Goal: Communication & Community: Answer question/provide support

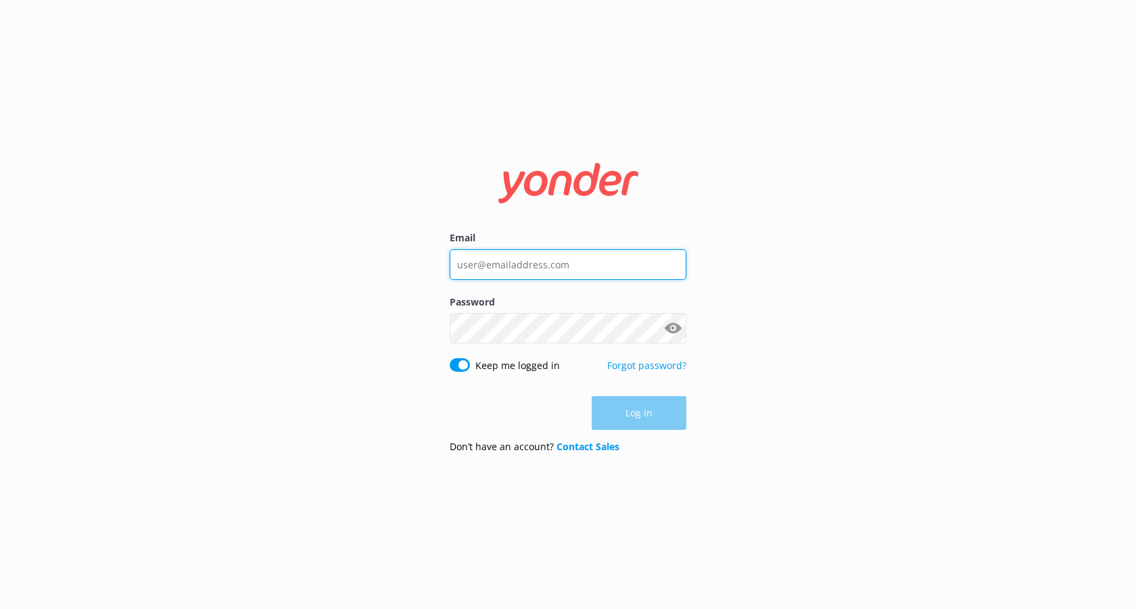
type input "info@trr.co.nz"
click at [642, 414] on div "Log in" at bounding box center [568, 413] width 237 height 34
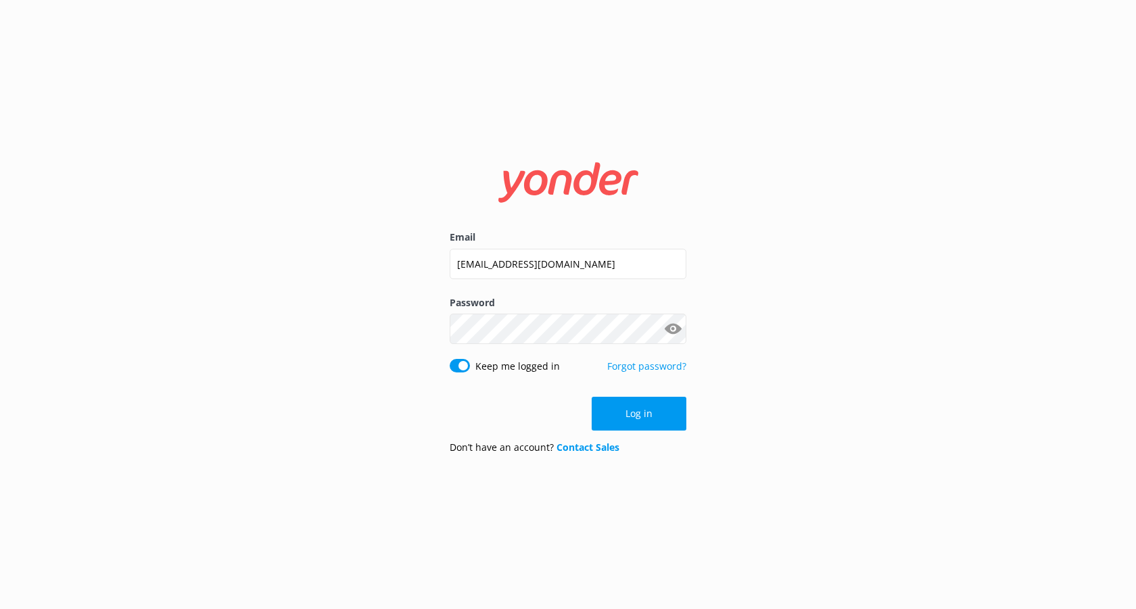
click at [642, 414] on button "Log in" at bounding box center [639, 414] width 95 height 34
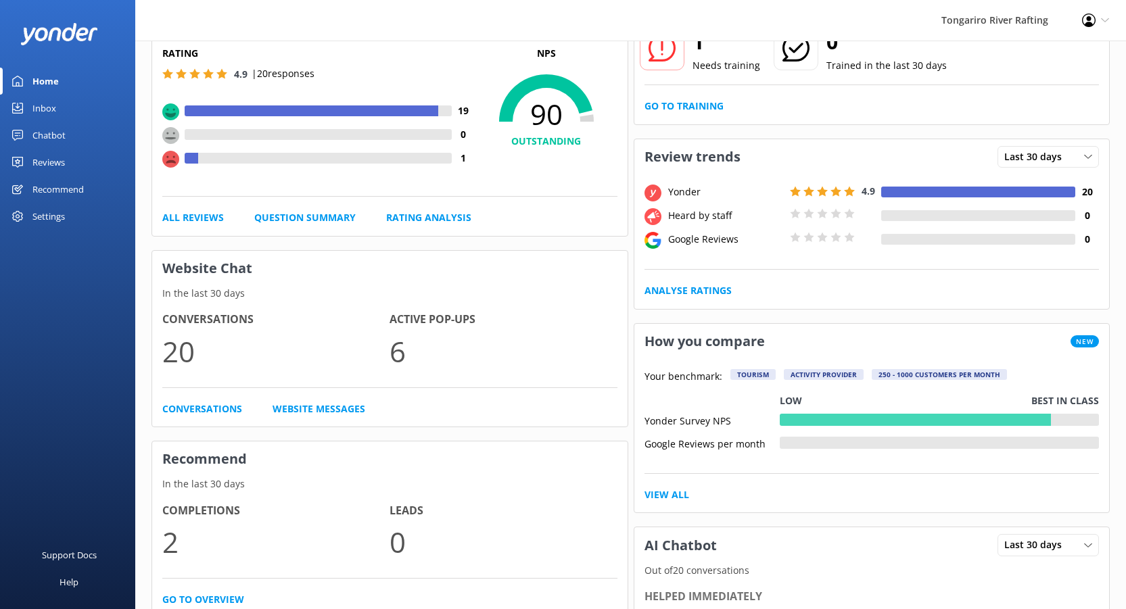
scroll to position [120, 0]
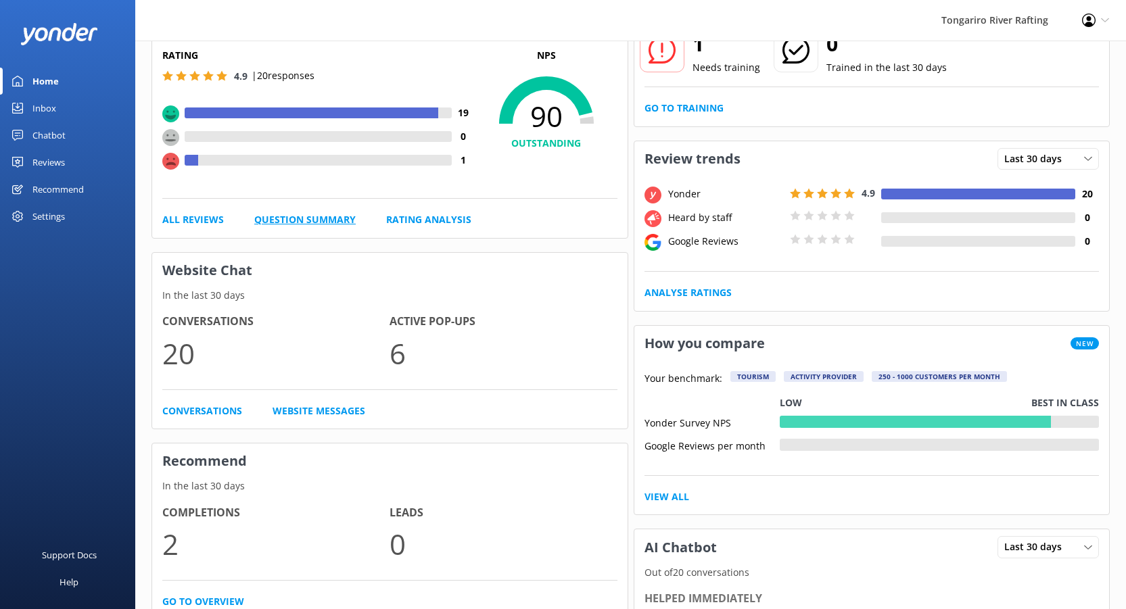
click at [302, 218] on link "Question Summary" at bounding box center [304, 219] width 101 height 15
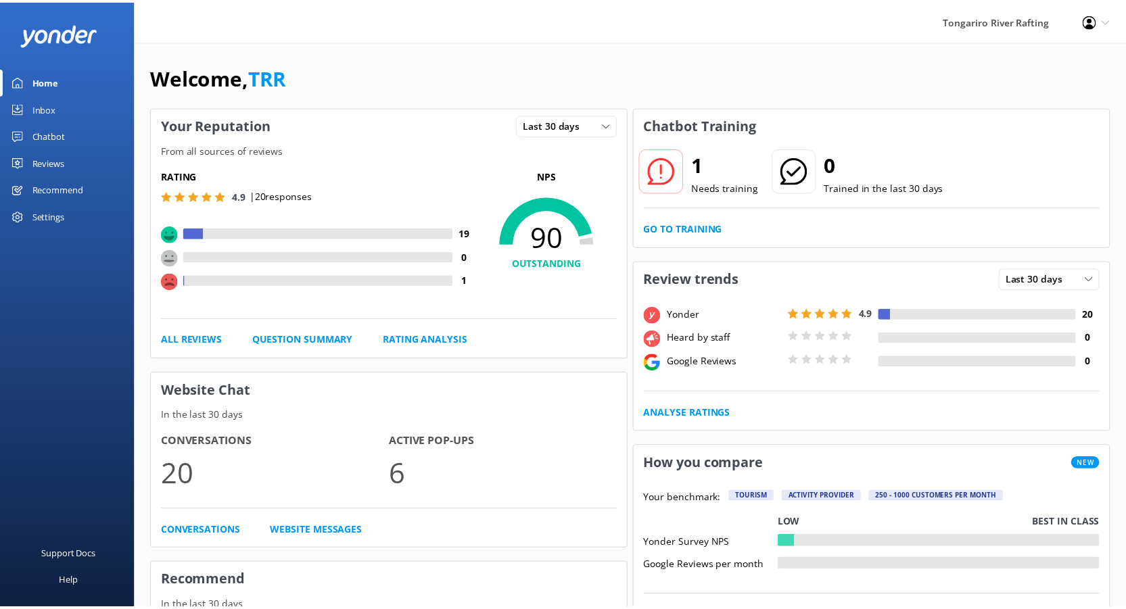
scroll to position [120, 0]
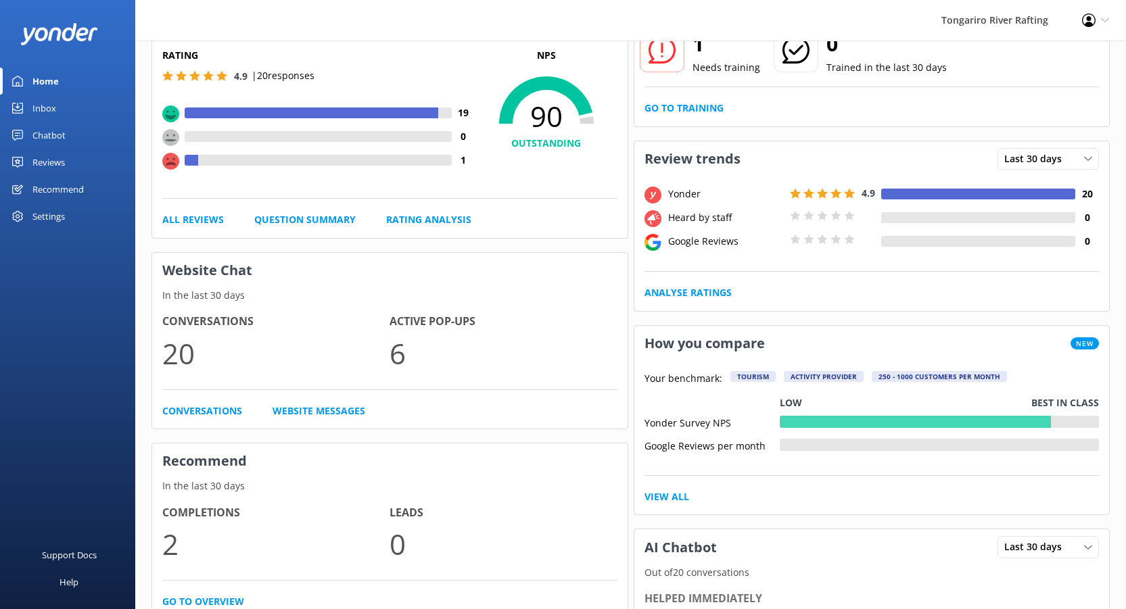
click at [192, 161] on div at bounding box center [192, 160] width 14 height 11
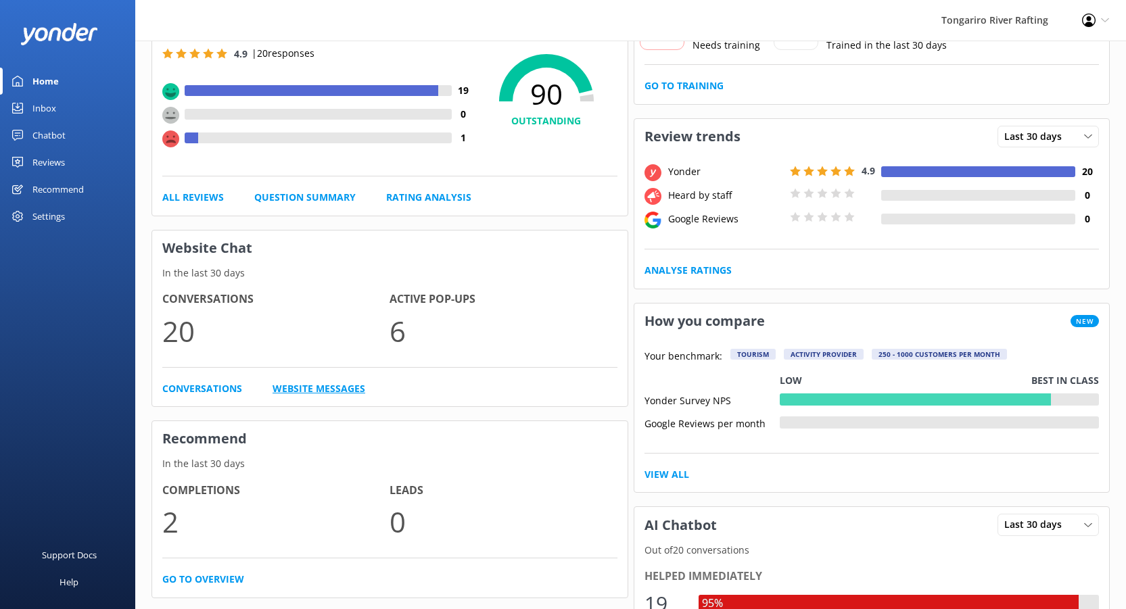
scroll to position [145, 0]
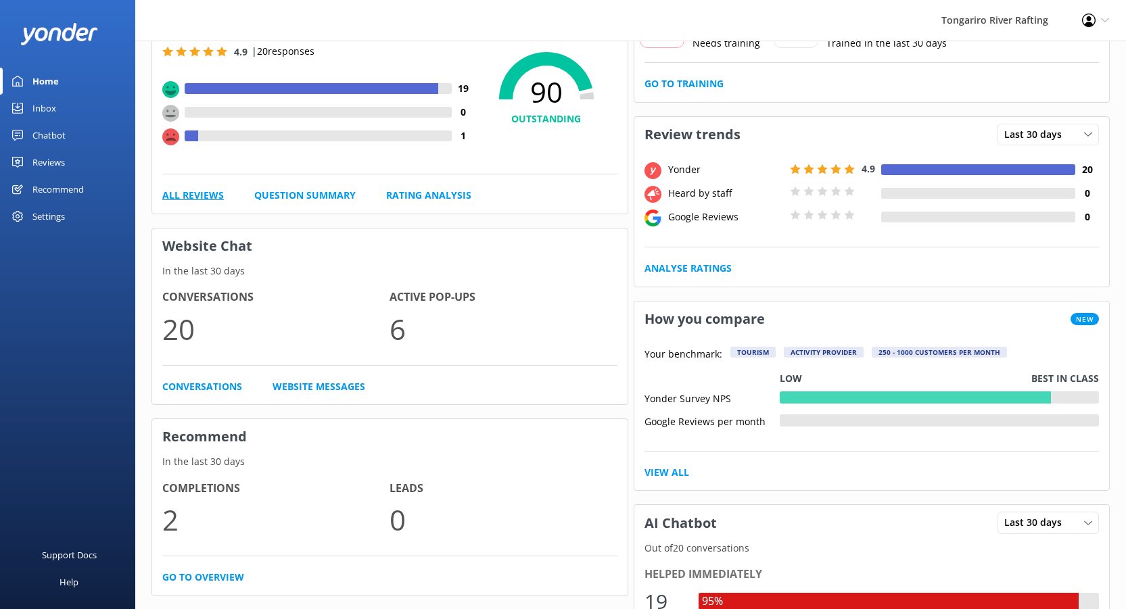
click at [200, 193] on link "All Reviews" at bounding box center [193, 195] width 62 height 15
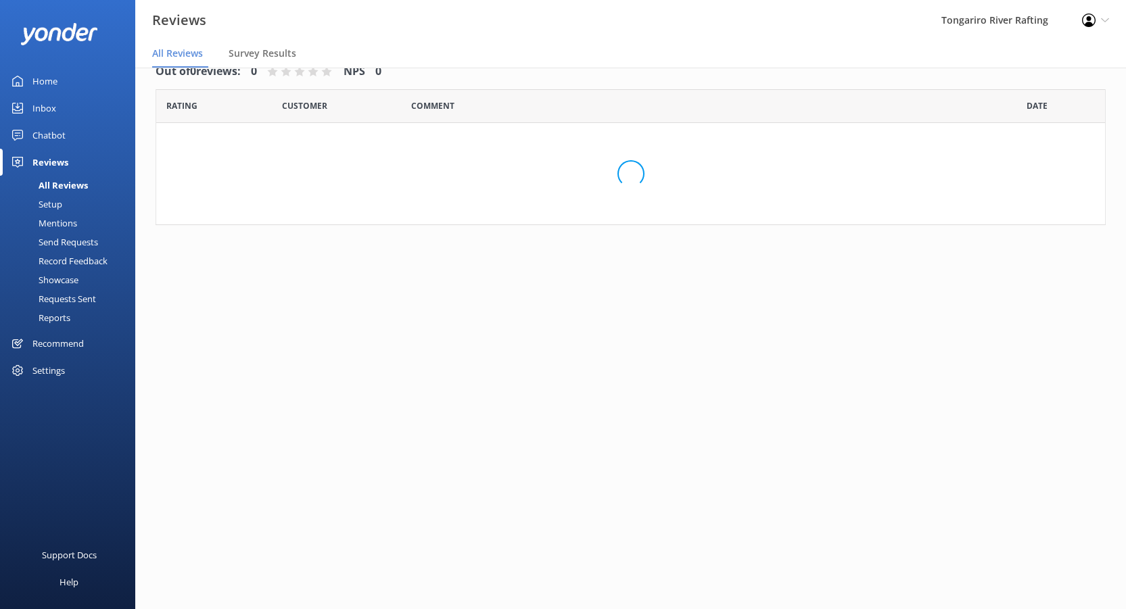
scroll to position [27, 0]
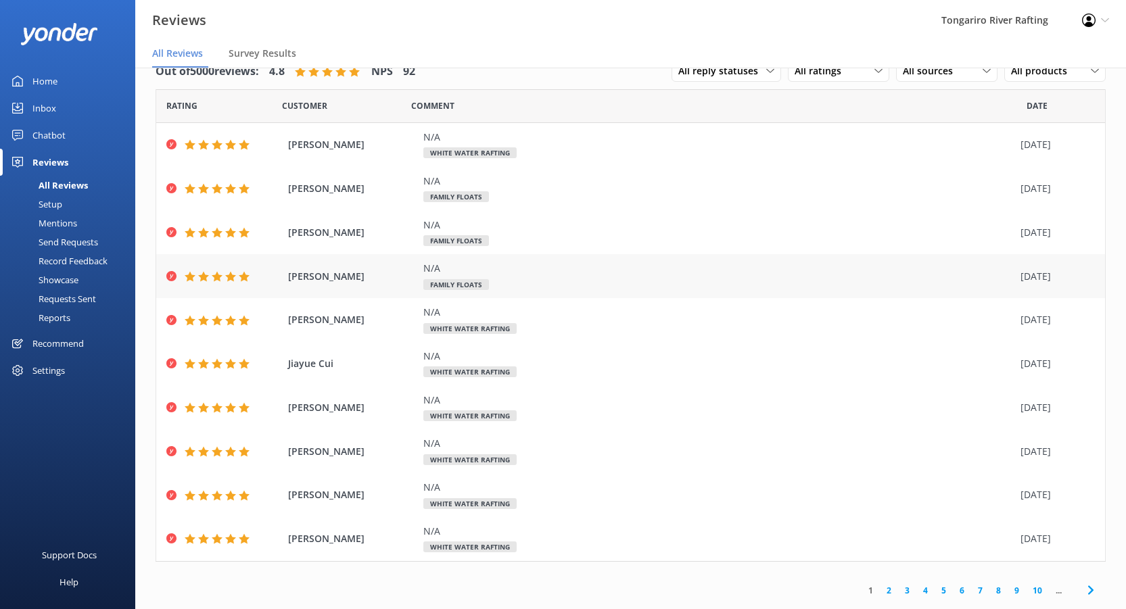
scroll to position [24, 0]
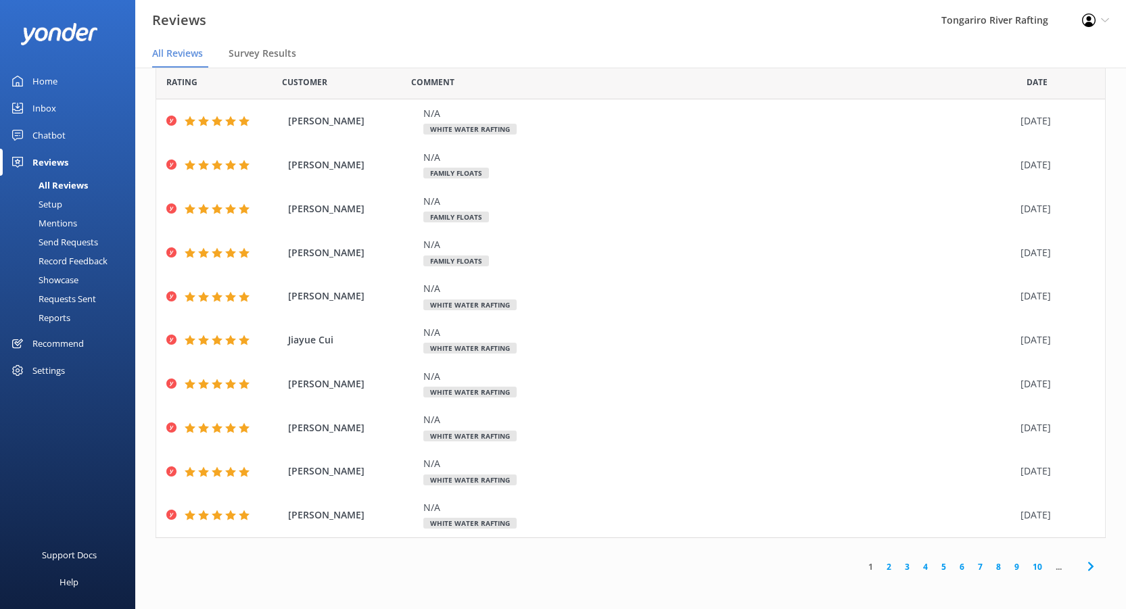
click at [881, 568] on link "2" at bounding box center [889, 567] width 18 height 13
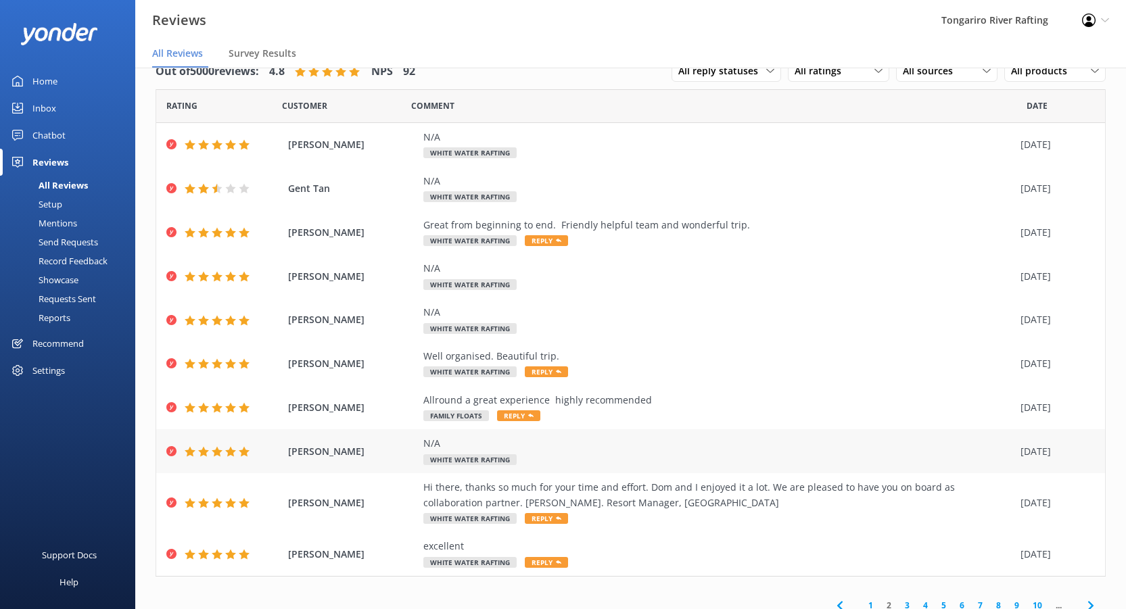
scroll to position [39, 0]
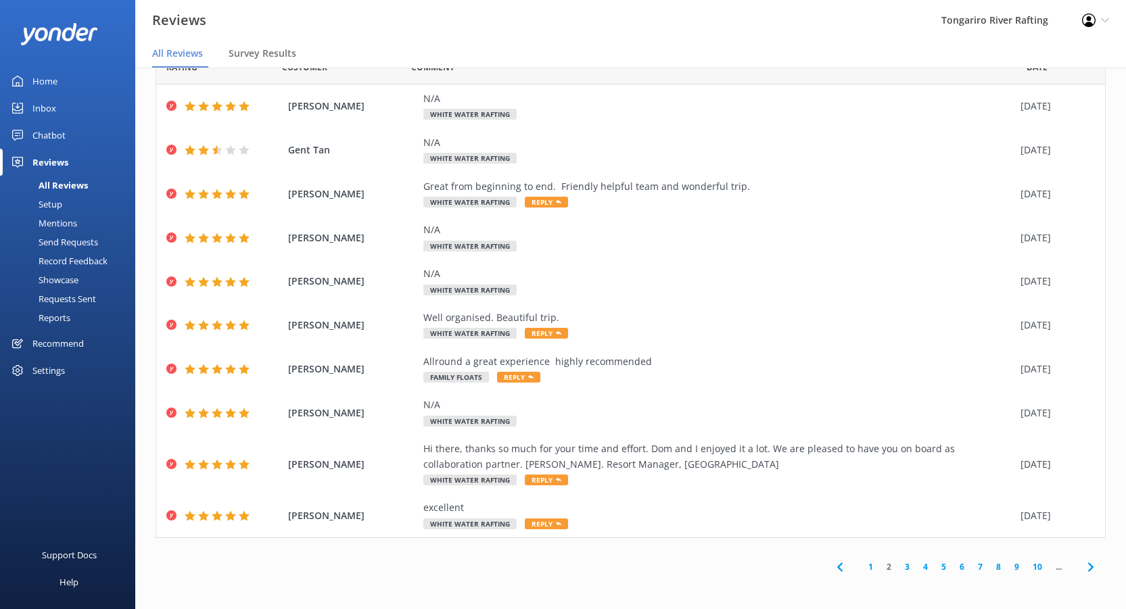
click at [898, 568] on link "3" at bounding box center [907, 567] width 18 height 13
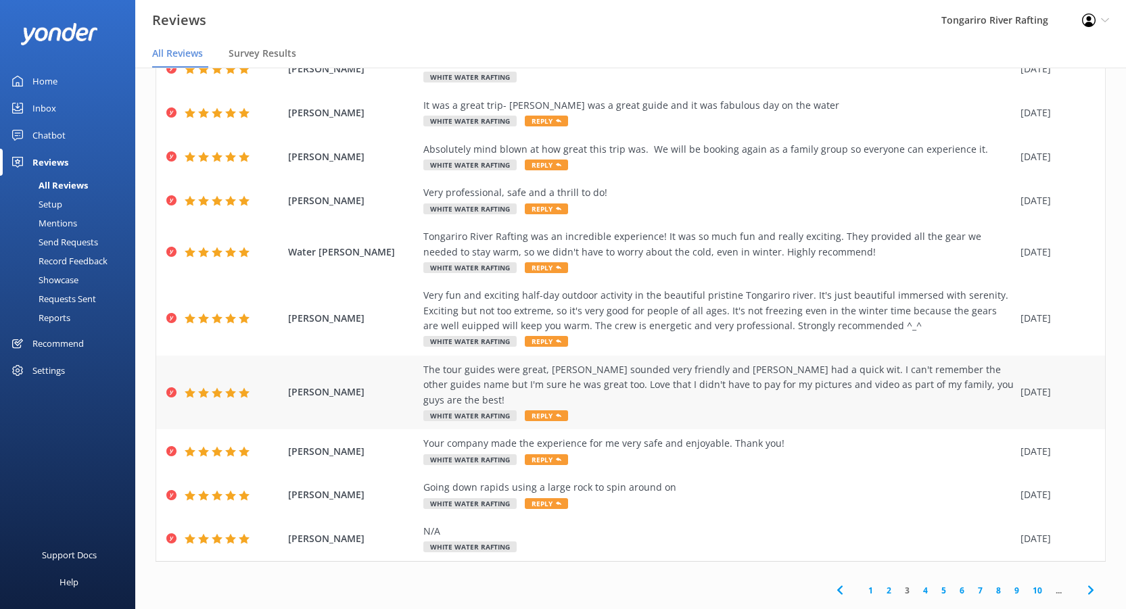
scroll to position [27, 0]
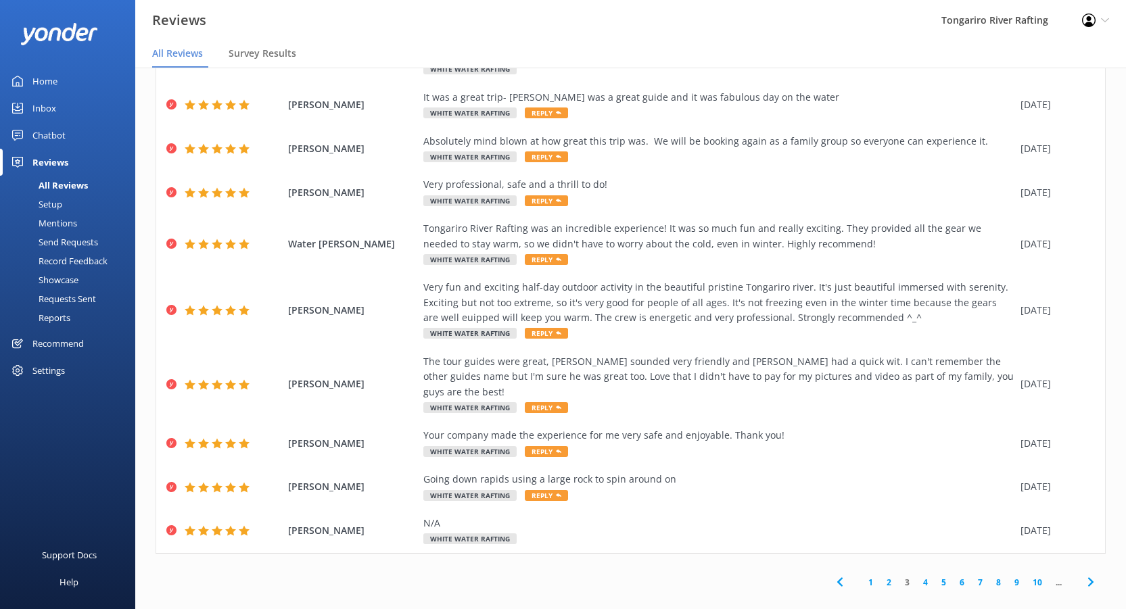
click at [916, 576] on link "4" at bounding box center [925, 582] width 18 height 13
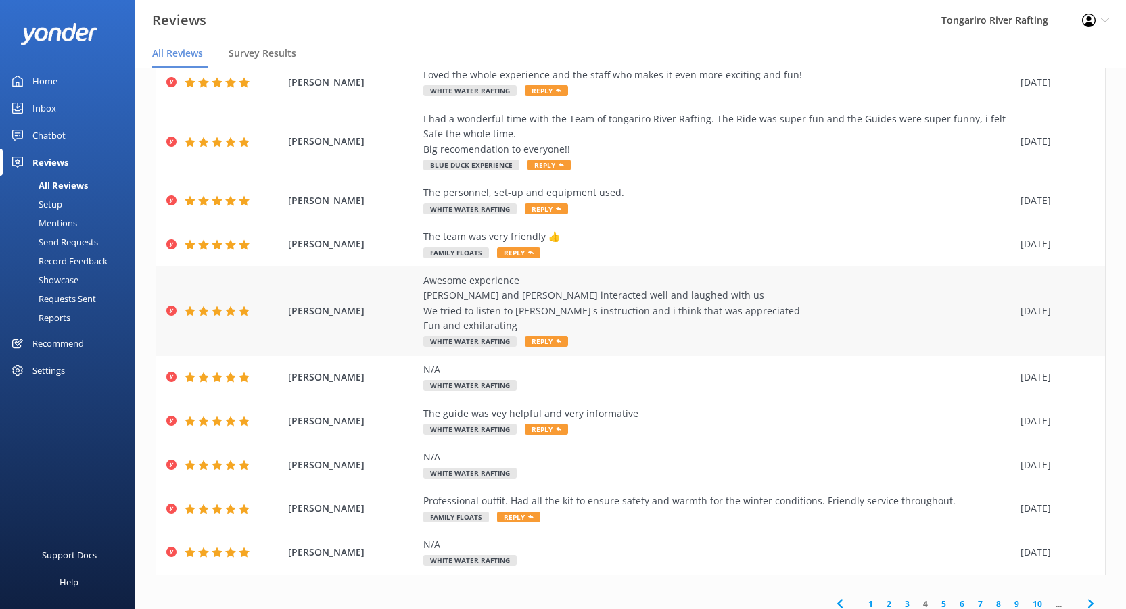
scroll to position [99, 0]
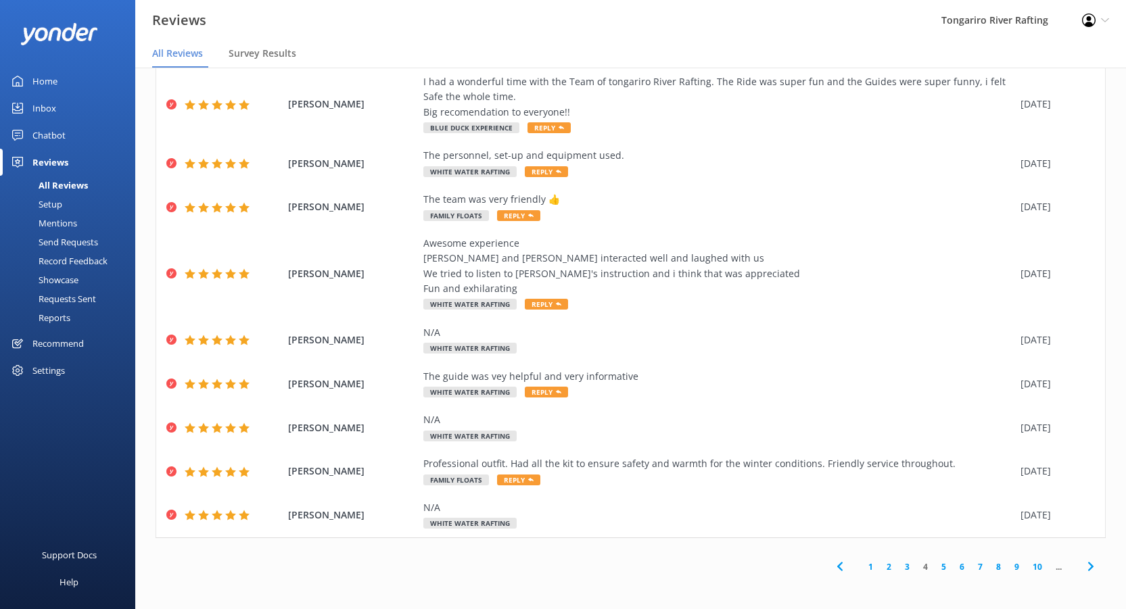
click at [935, 566] on link "5" at bounding box center [944, 567] width 18 height 13
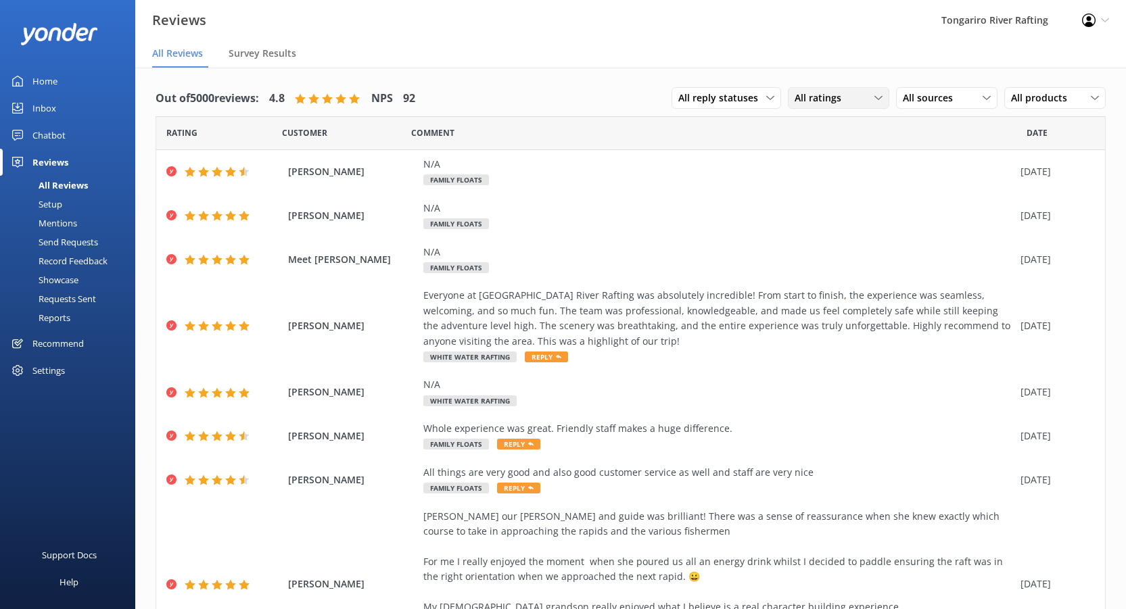
click at [875, 95] on icon at bounding box center [879, 98] width 8 height 8
click at [811, 208] on div "Detractors" at bounding box center [839, 209] width 62 height 14
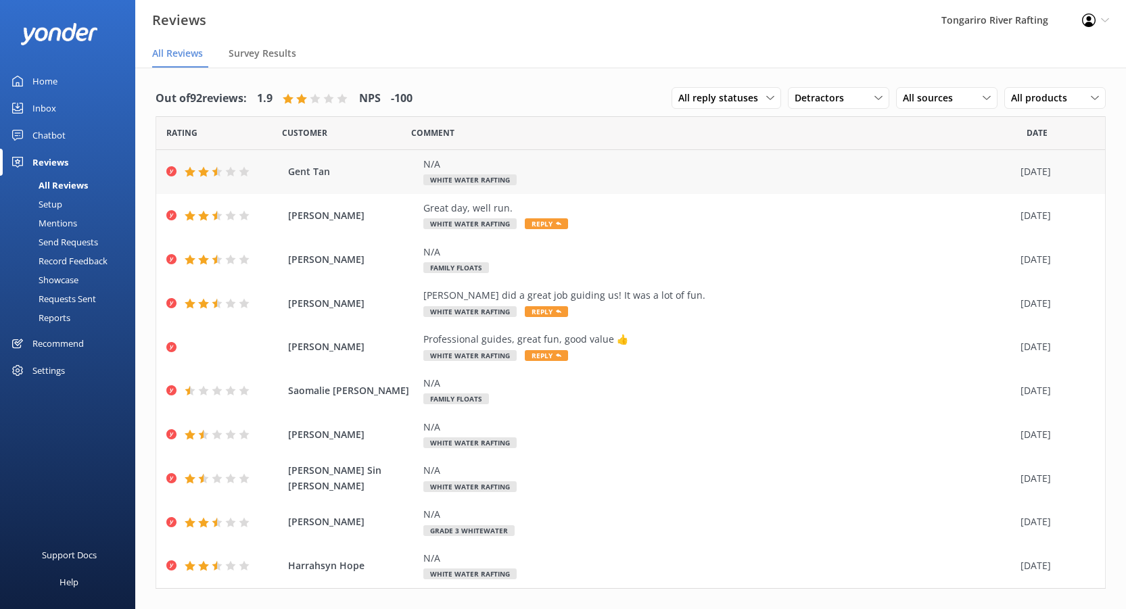
click at [312, 170] on span "Gent Tan" at bounding box center [352, 171] width 129 height 15
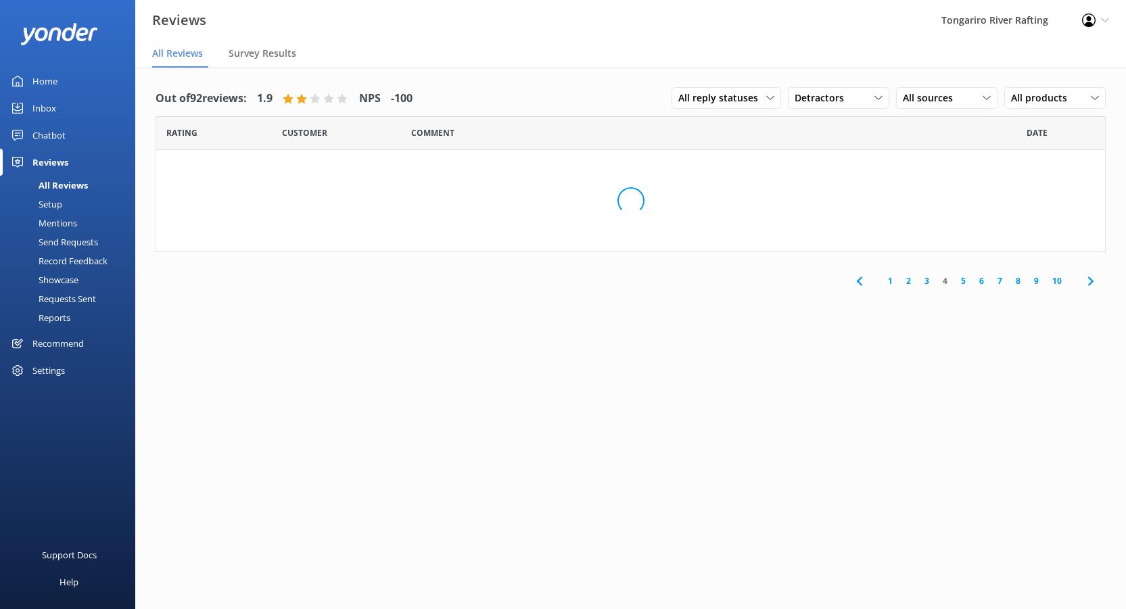
scroll to position [27, 0]
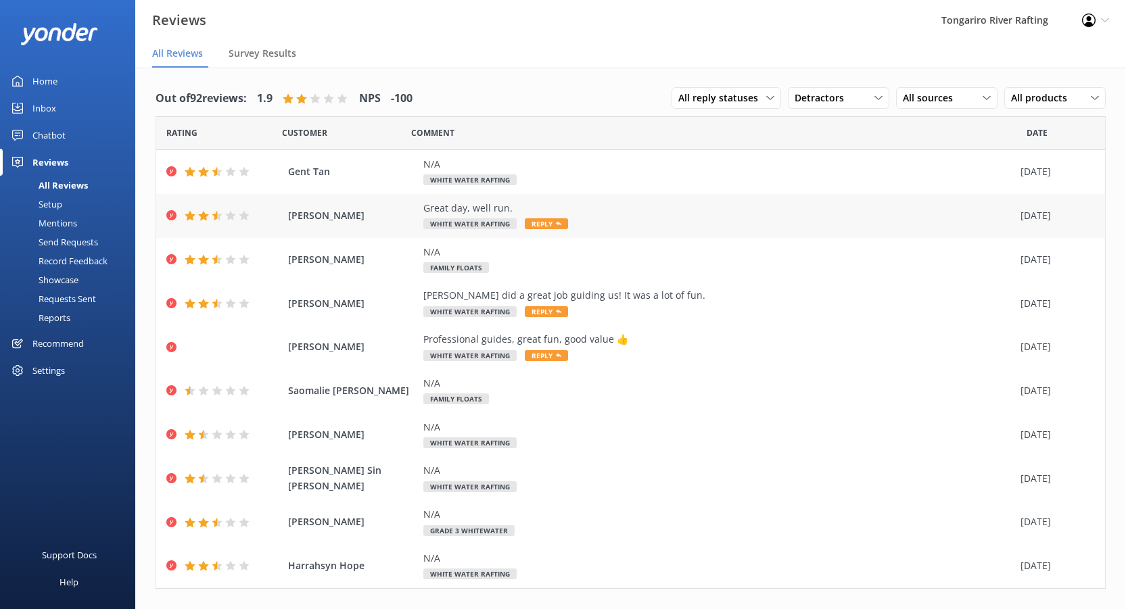
scroll to position [1, 0]
click at [869, 92] on div "Detractors" at bounding box center [838, 97] width 95 height 15
click at [820, 121] on div "All ratings" at bounding box center [814, 125] width 39 height 14
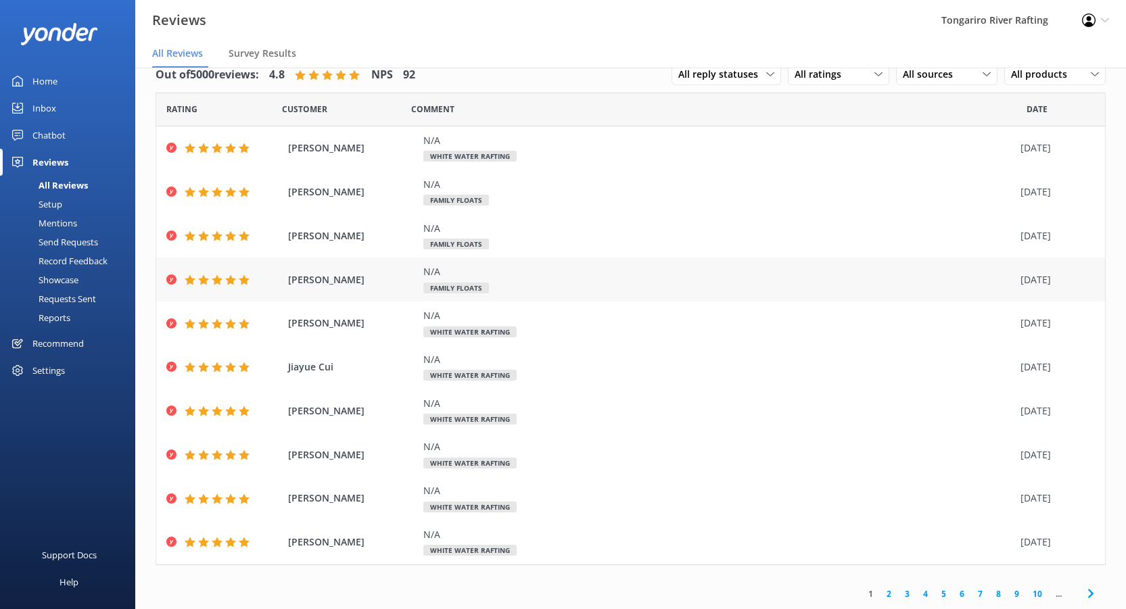
scroll to position [0, 0]
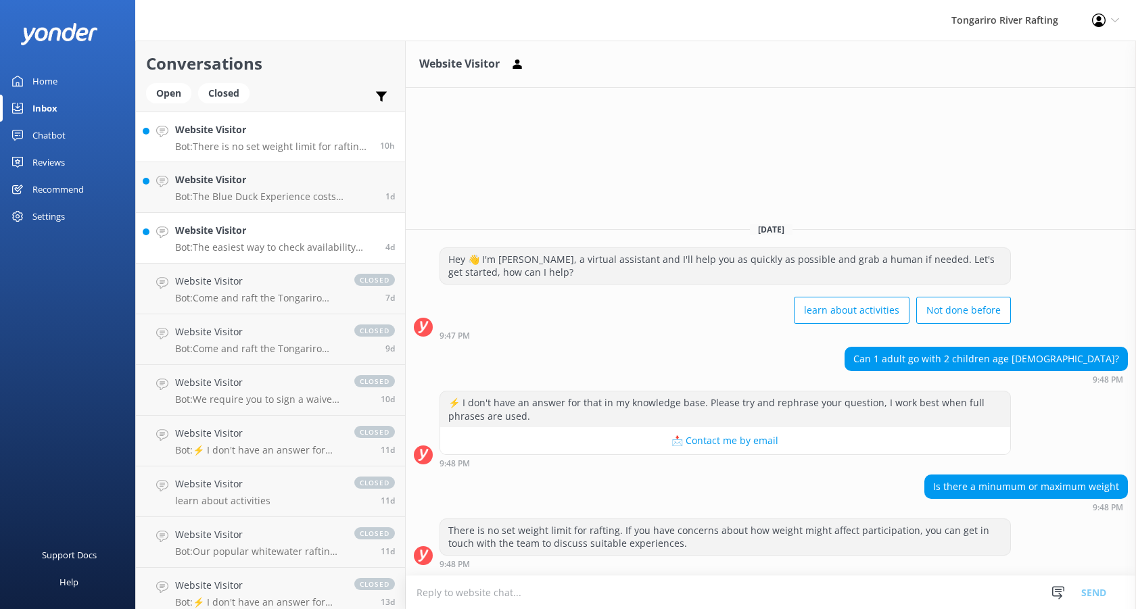
click at [231, 238] on h4 "Website Visitor" at bounding box center [275, 230] width 200 height 15
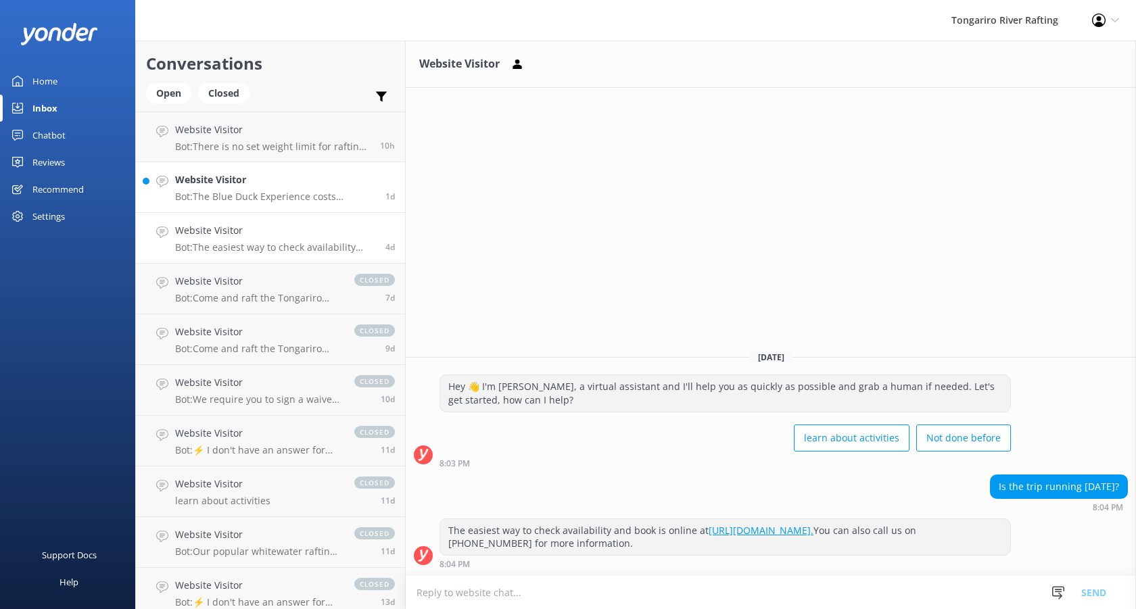
click at [221, 186] on h4 "Website Visitor" at bounding box center [275, 179] width 200 height 15
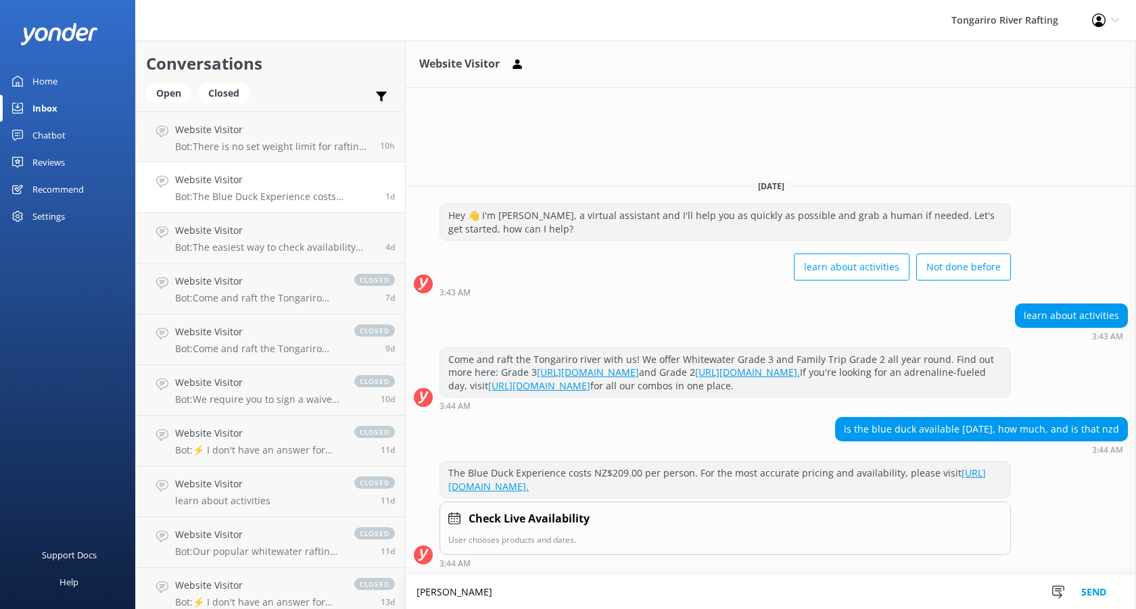
click at [431, 595] on textarea "yesthat isinNZD" at bounding box center [771, 593] width 730 height 34
click at [461, 597] on textarea "yes that isinNZD" at bounding box center [771, 593] width 730 height 34
click at [472, 592] on textarea "yes that is inNZD" at bounding box center [771, 593] width 730 height 34
click at [516, 597] on textarea "yes that is in NZD" at bounding box center [771, 593] width 730 height 34
type textarea "yes that is in NZD"
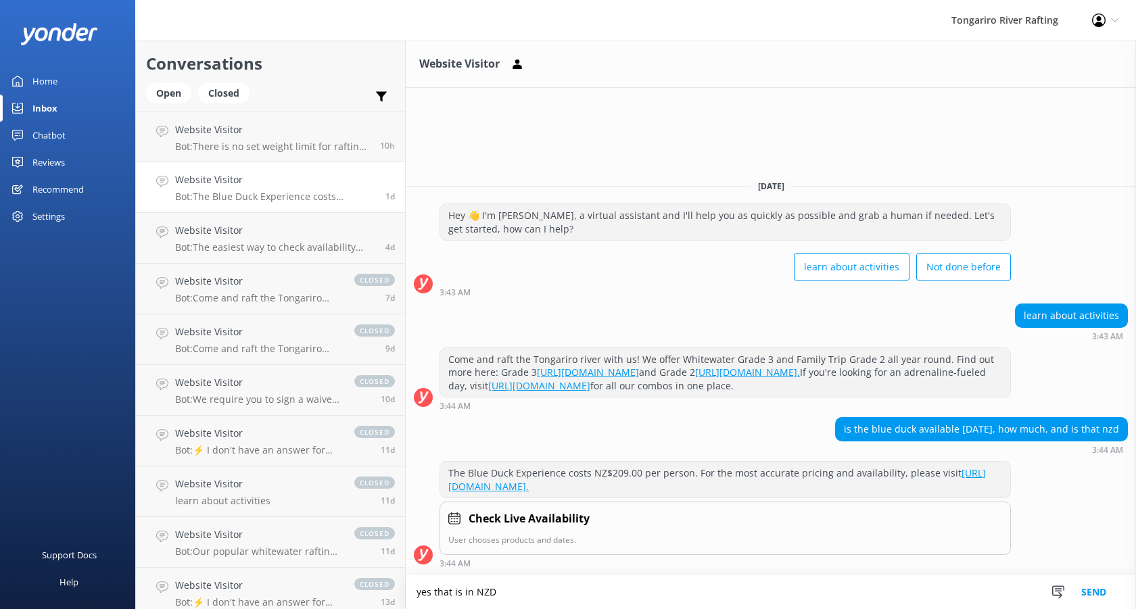
click at [1092, 591] on button "Send" at bounding box center [1094, 593] width 51 height 34
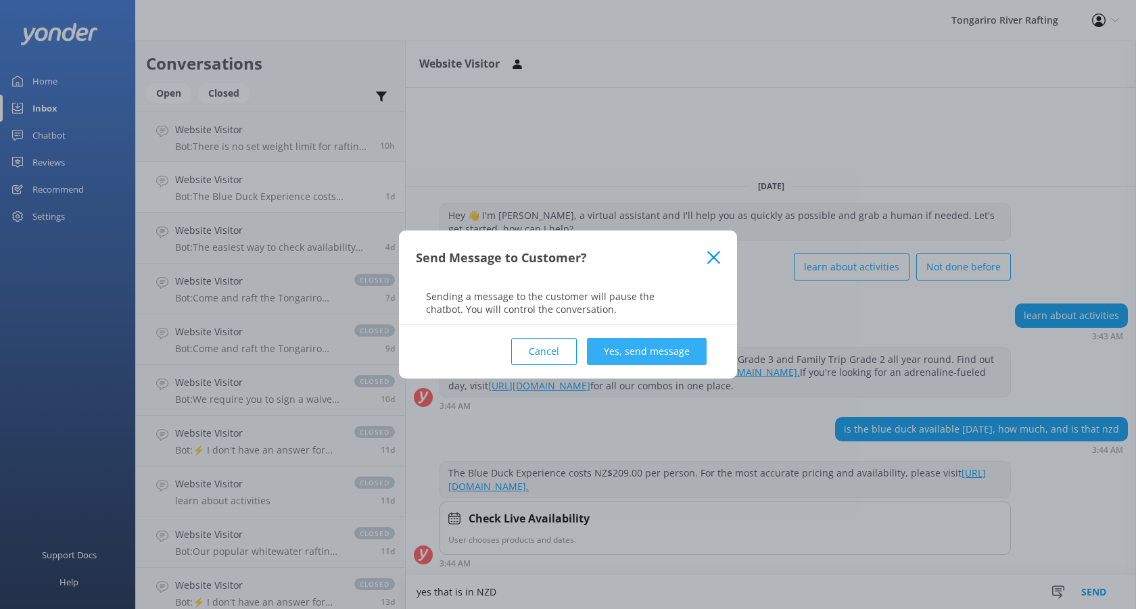
click at [631, 353] on button "Yes, send message" at bounding box center [647, 351] width 120 height 27
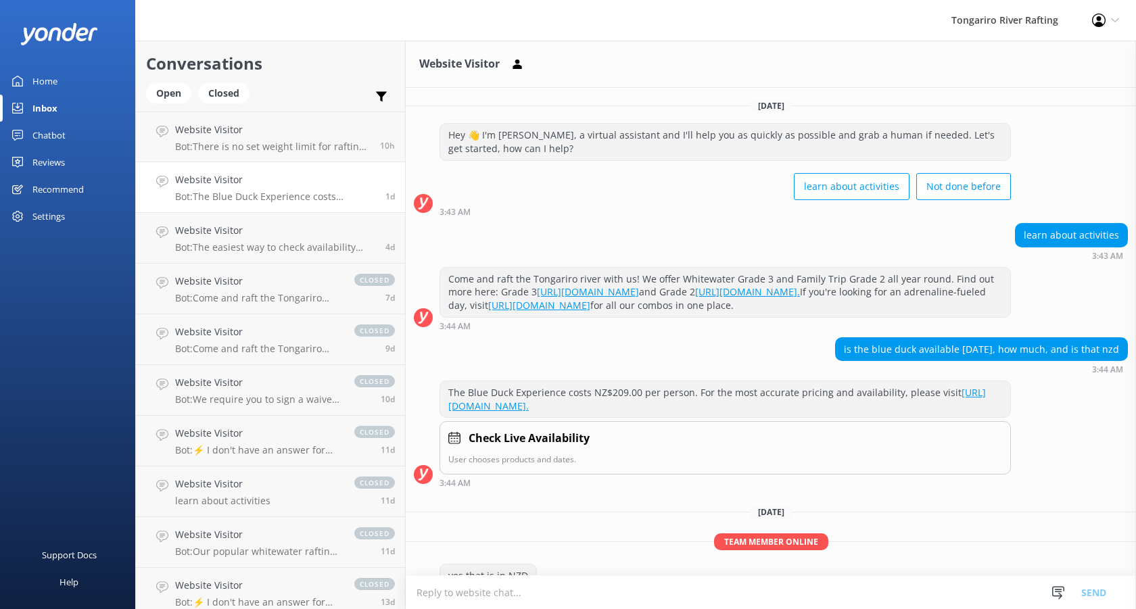
click at [34, 108] on div "Inbox" at bounding box center [44, 108] width 25 height 27
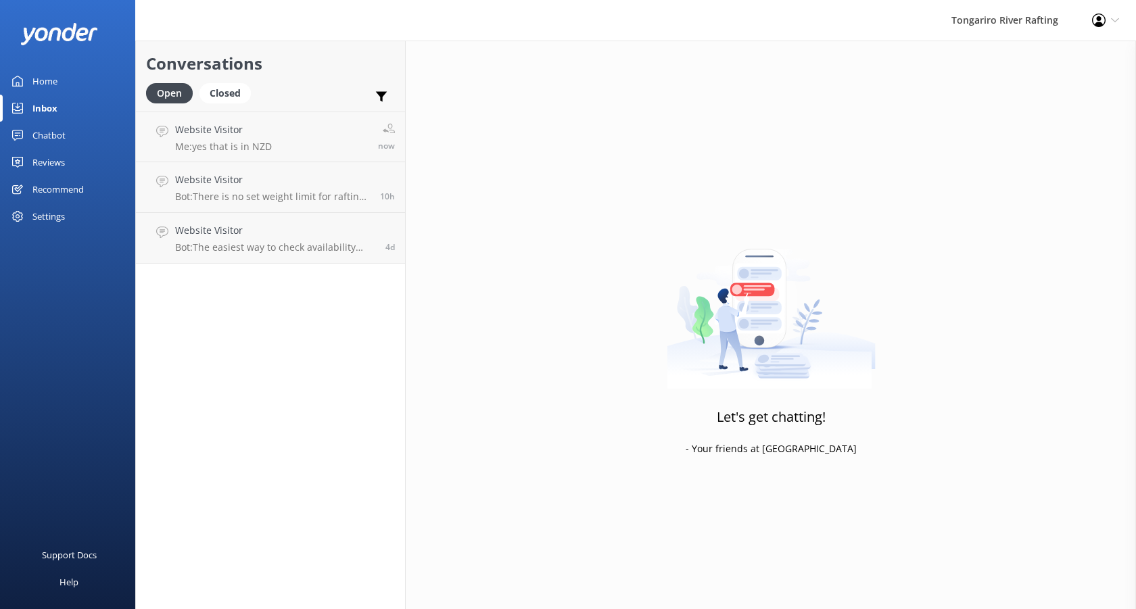
click at [43, 79] on div "Home" at bounding box center [44, 81] width 25 height 27
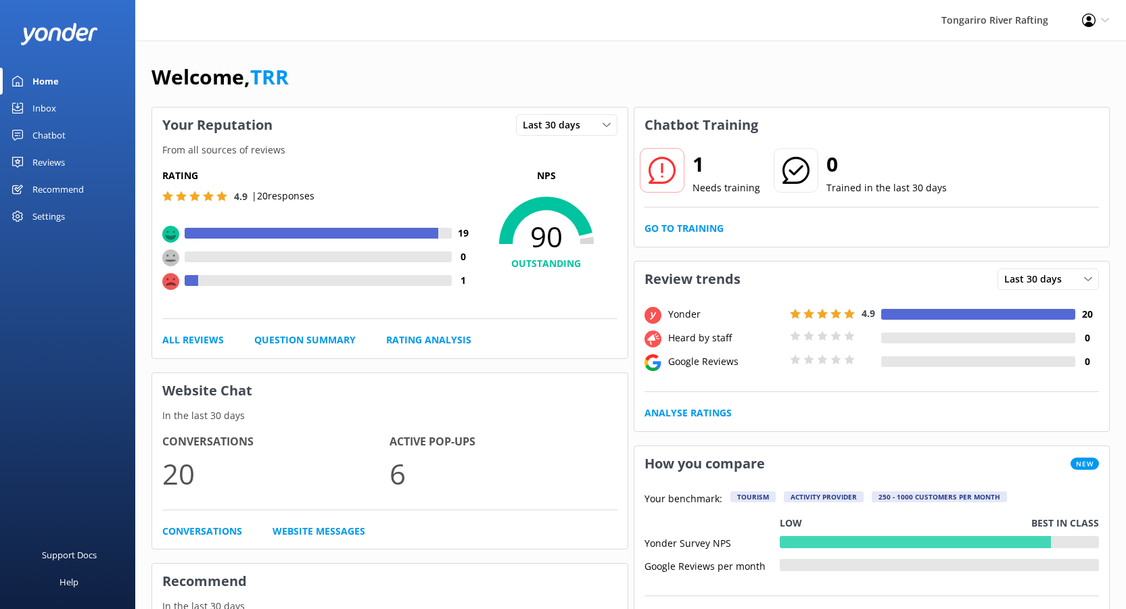
click at [47, 109] on div "Inbox" at bounding box center [44, 108] width 24 height 27
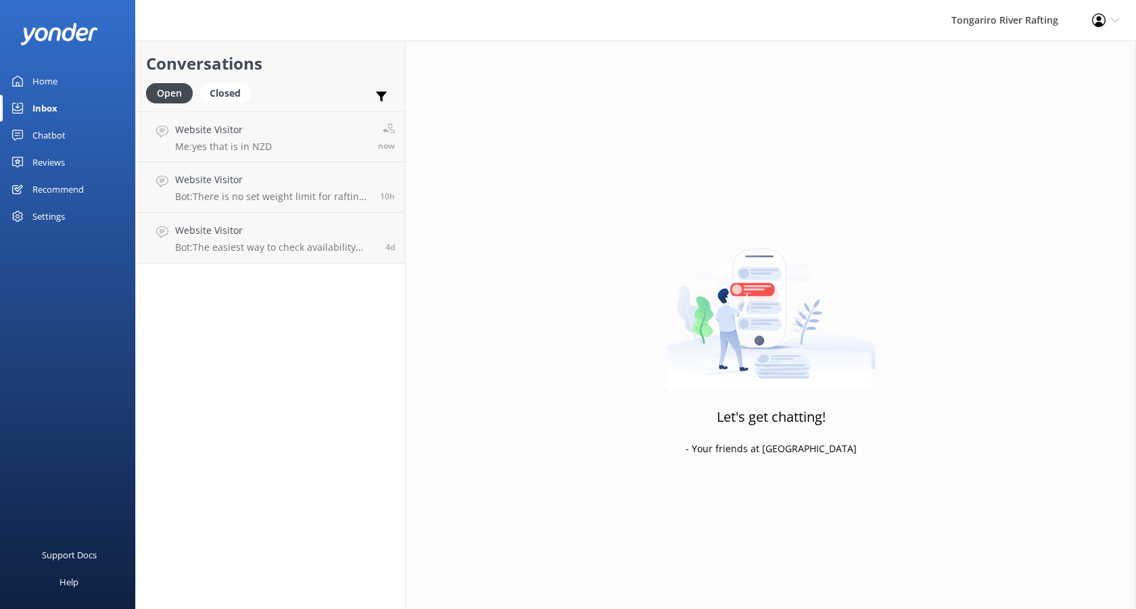
click at [51, 131] on div "Chatbot" at bounding box center [48, 135] width 33 height 27
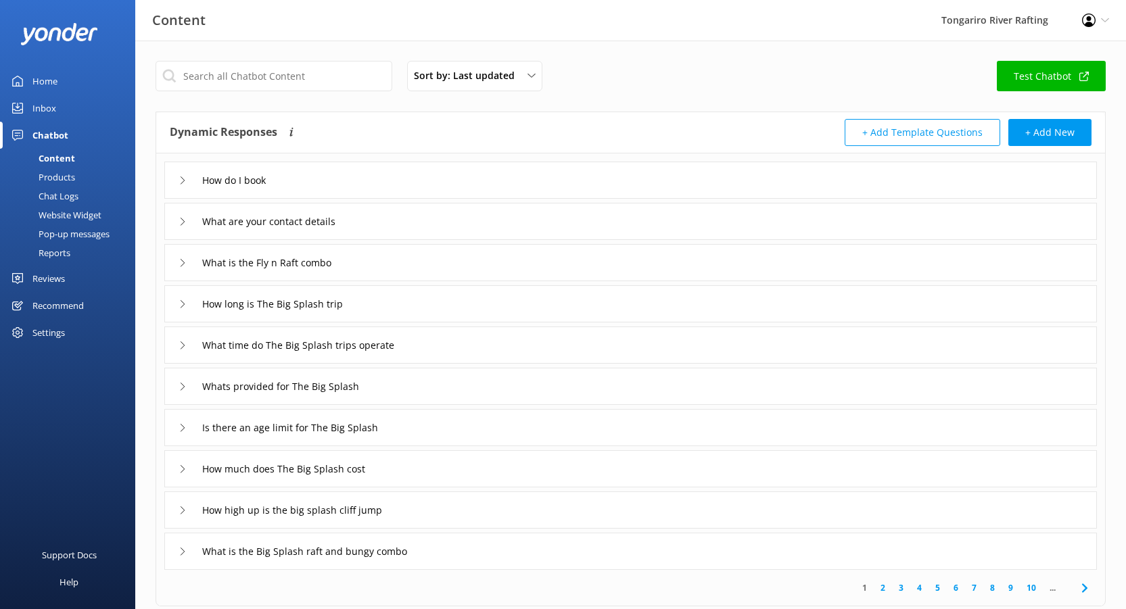
click at [45, 109] on div "Inbox" at bounding box center [44, 108] width 24 height 27
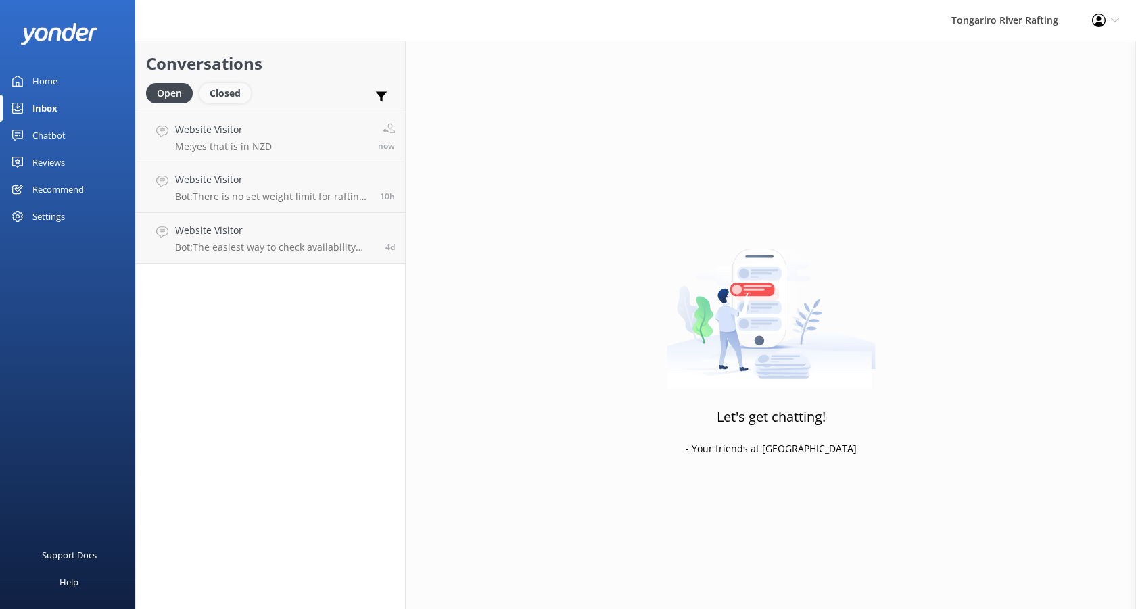
click at [225, 99] on div "Closed" at bounding box center [225, 93] width 51 height 20
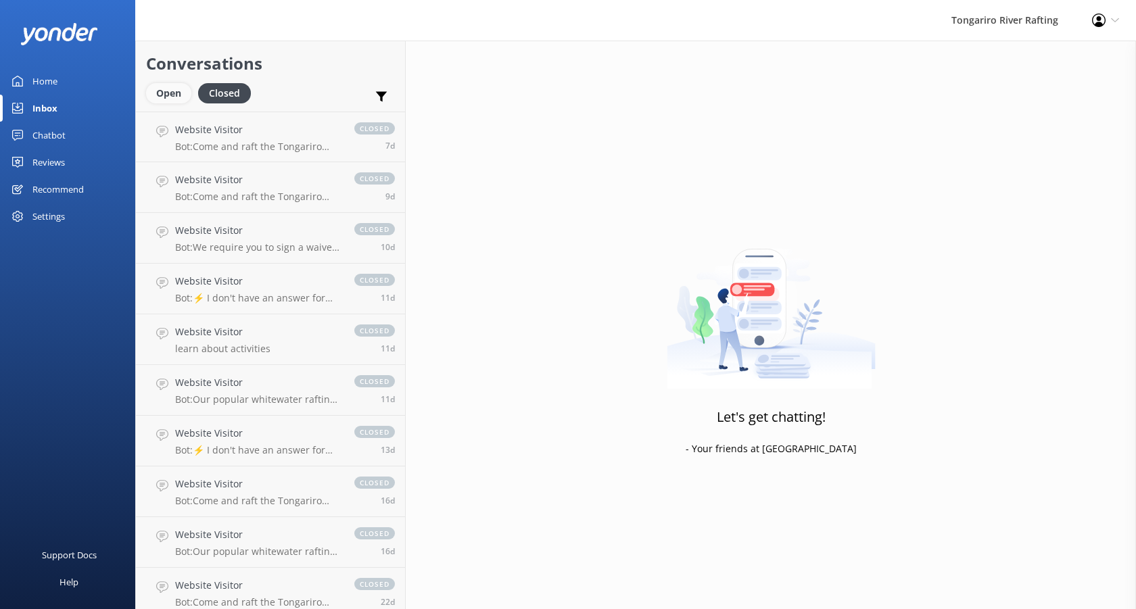
click at [168, 91] on div "Open" at bounding box center [168, 93] width 45 height 20
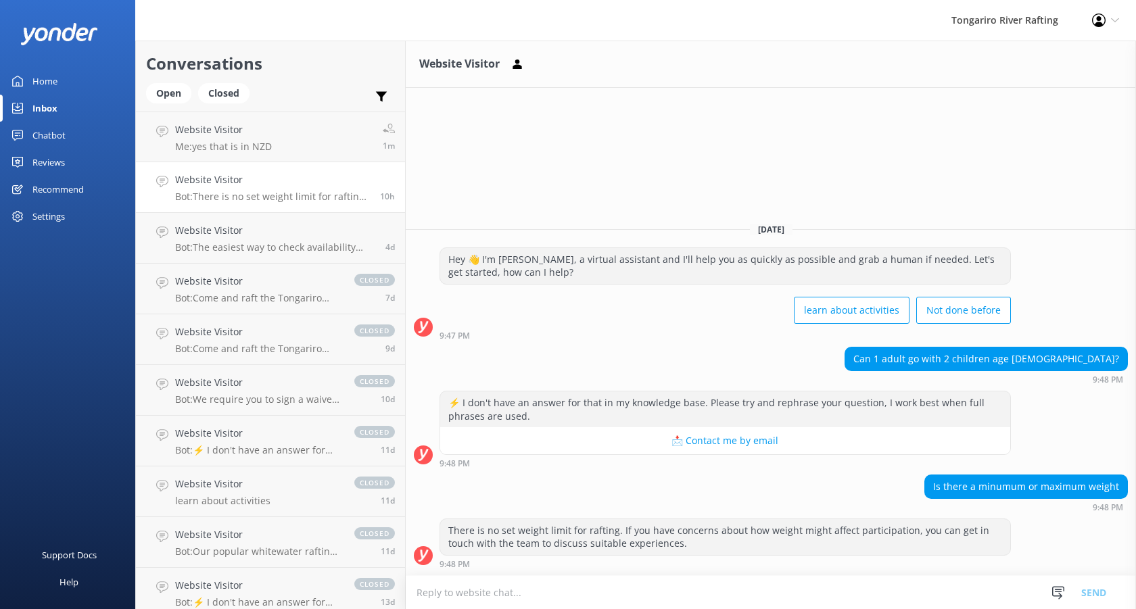
click at [430, 595] on textarea at bounding box center [771, 592] width 730 height 33
type textarea "y"
click at [431, 595] on textarea "yesyoucantakeboth childrenonthefamily float trip" at bounding box center [771, 593] width 730 height 34
click at [451, 595] on textarea "yes youcantakeboth childrenonthefamily float trip" at bounding box center [771, 593] width 730 height 34
click at [469, 595] on textarea "yes you cantakeboth childrenonthefamily float trip" at bounding box center [771, 593] width 730 height 34
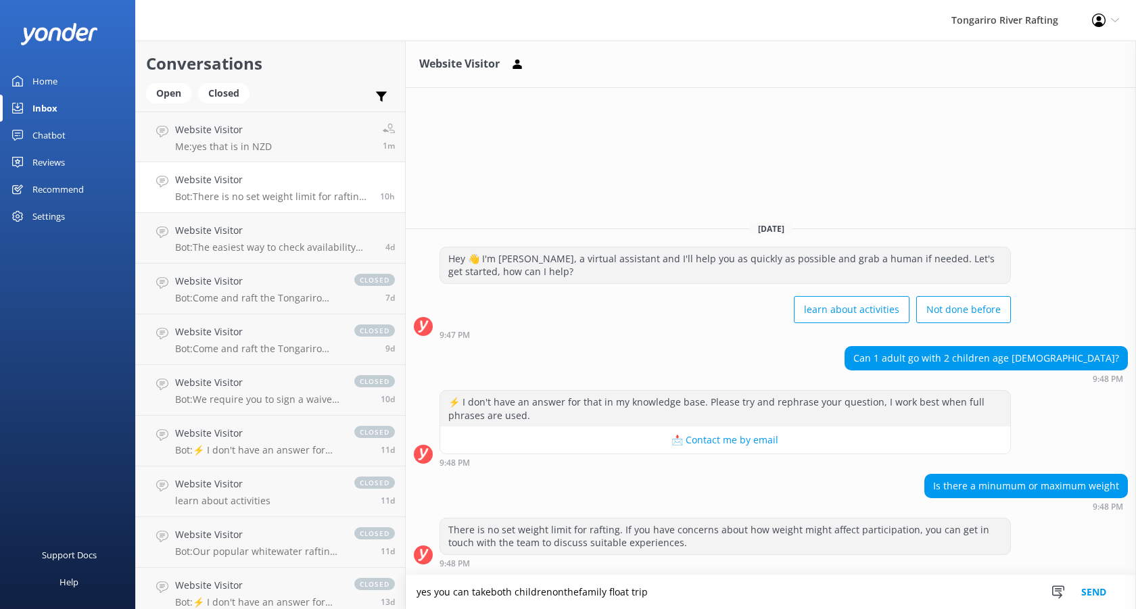
click at [490, 592] on textarea "yes you can takeboth childrenonthefamily float trip" at bounding box center [771, 593] width 730 height 34
click at [550, 594] on textarea "yes you can take both childrenonthefamily float trip" at bounding box center [771, 593] width 730 height 34
click at [567, 595] on textarea "yes you can take both children onthefamily float trip" at bounding box center [771, 593] width 730 height 34
click at [565, 591] on textarea "yes you can take both children onthefamily float trip" at bounding box center [771, 593] width 730 height 34
click at [582, 594] on textarea "yes you can take both children on thefamily float trip" at bounding box center [771, 593] width 730 height 34
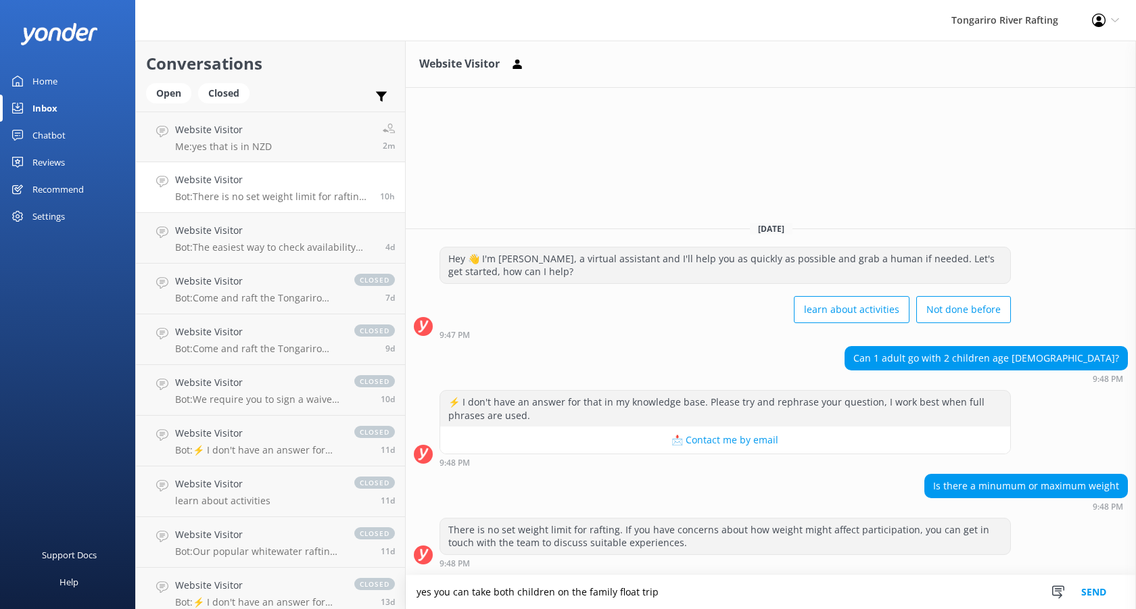
click at [663, 593] on textarea "yes you can take both children on the family float trip" at bounding box center [771, 593] width 730 height 34
click at [787, 595] on textarea "yes you can take both children on the family float trip however your [DEMOGRAPH…" at bounding box center [771, 593] width 730 height 34
click at [829, 593] on textarea "yes you can take both children on the family float trip however your [DEMOGRAPH…" at bounding box center [771, 593] width 730 height 34
click at [866, 595] on textarea "yes you can take both children on the family float trip however your [DEMOGRAPH…" at bounding box center [771, 593] width 730 height 34
type textarea "yes you can take both children on the family float trip however your [DEMOGRAPH…"
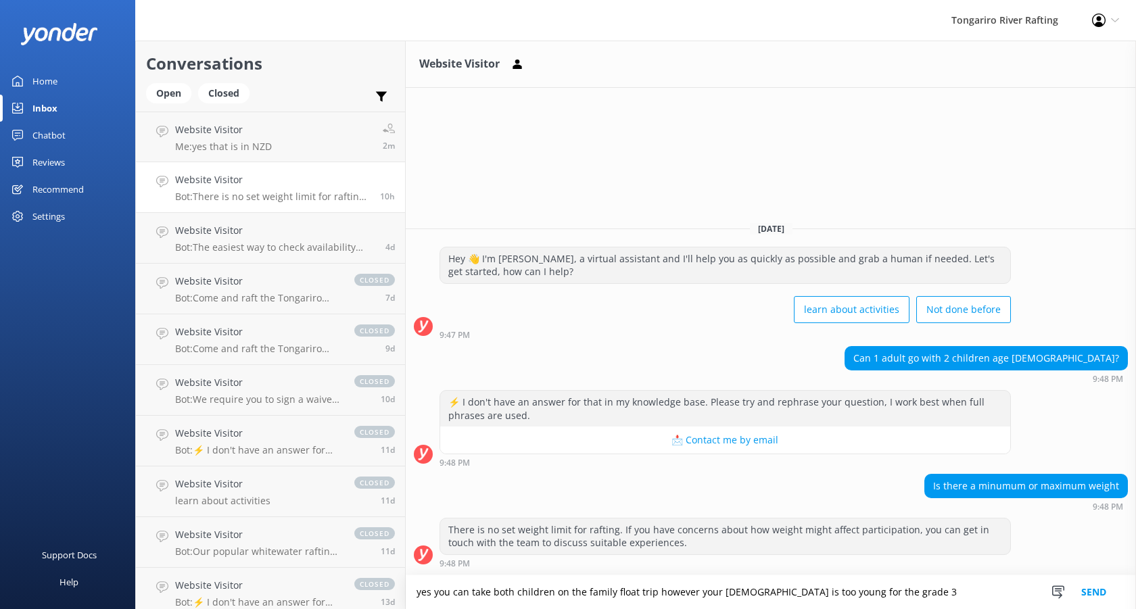
click at [1095, 594] on button "Send" at bounding box center [1094, 593] width 51 height 34
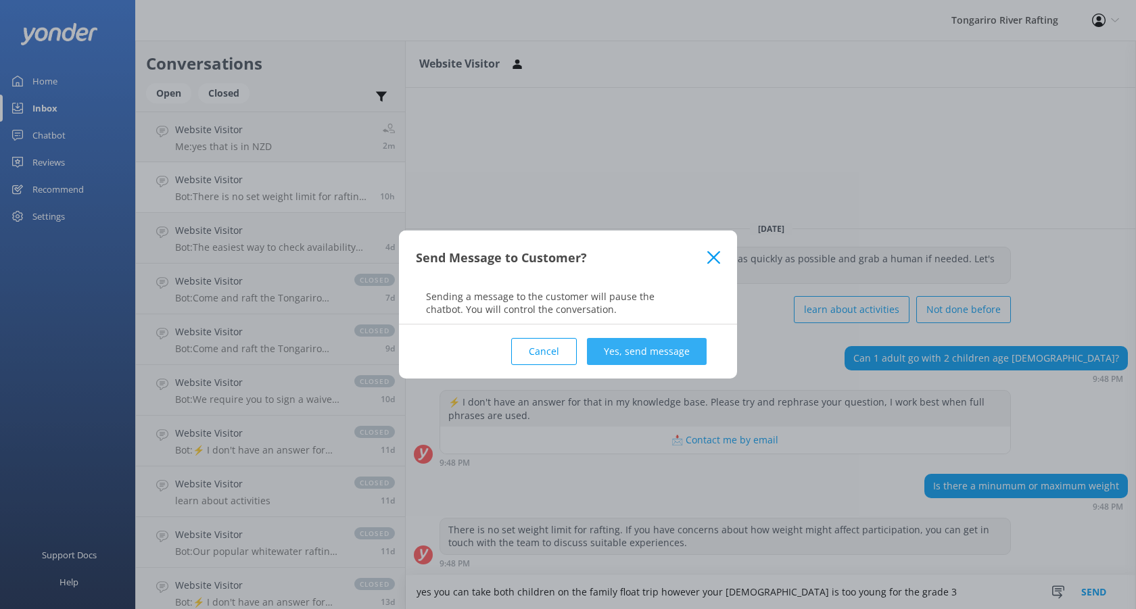
click at [644, 350] on button "Yes, send message" at bounding box center [647, 351] width 120 height 27
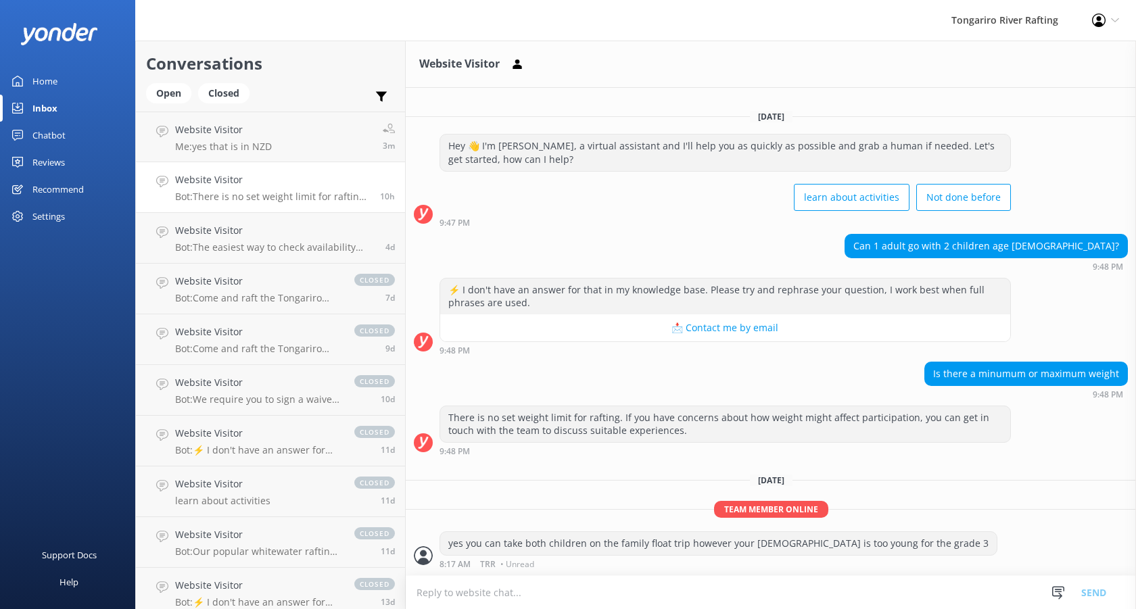
click at [51, 137] on div "Chatbot" at bounding box center [48, 135] width 33 height 27
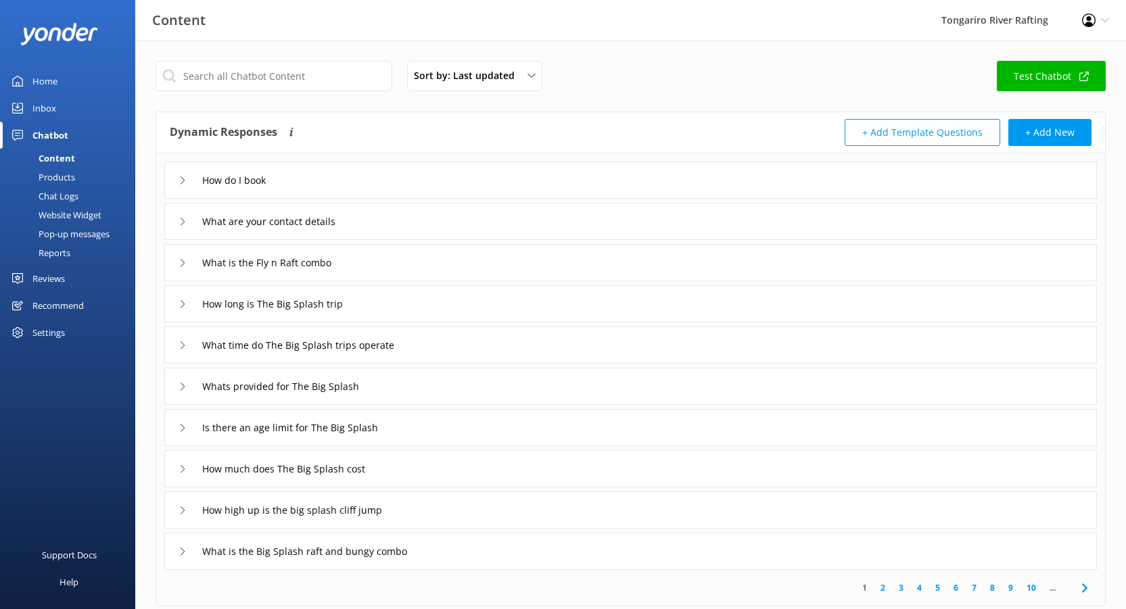
click at [53, 306] on div "Recommend" at bounding box center [57, 305] width 51 height 27
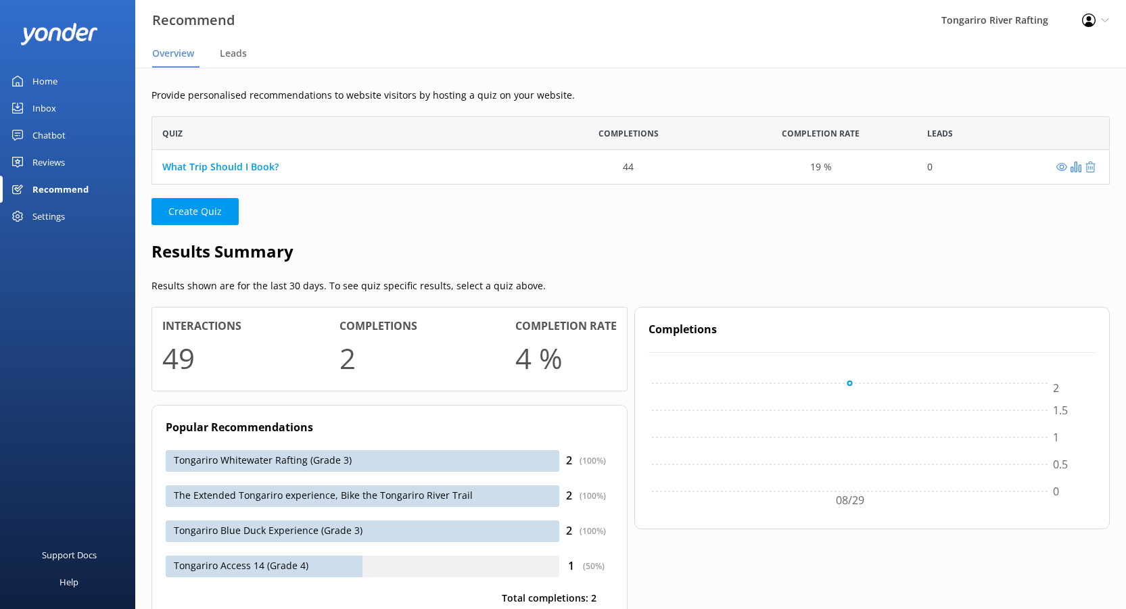
click at [43, 107] on div "Inbox" at bounding box center [44, 108] width 24 height 27
